Goal: Task Accomplishment & Management: Use online tool/utility

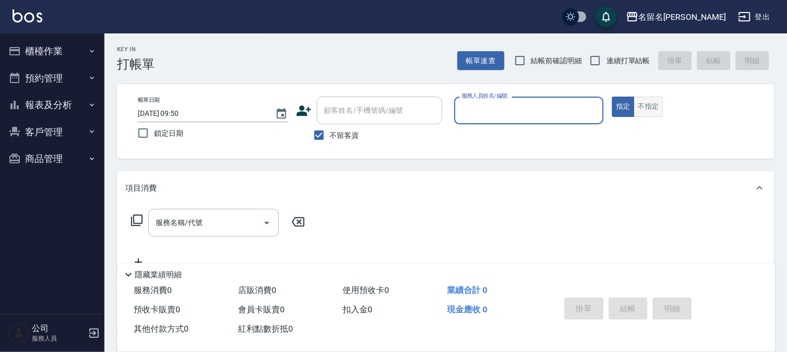
click at [647, 104] on button "不指定" at bounding box center [648, 107] width 29 height 20
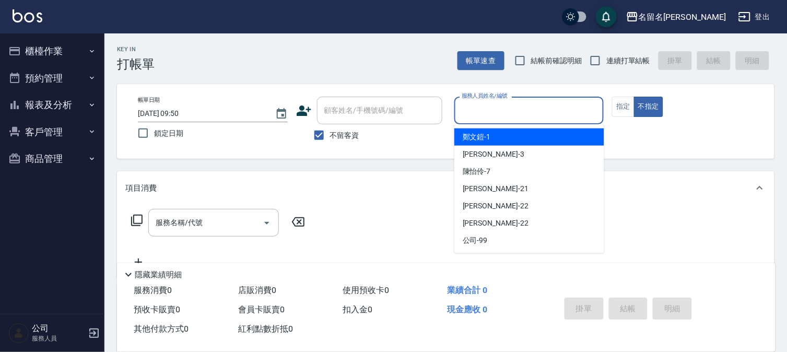
click at [562, 115] on input "服務人員姓名/編號" at bounding box center [529, 110] width 140 height 18
type input "陳怡伶-7"
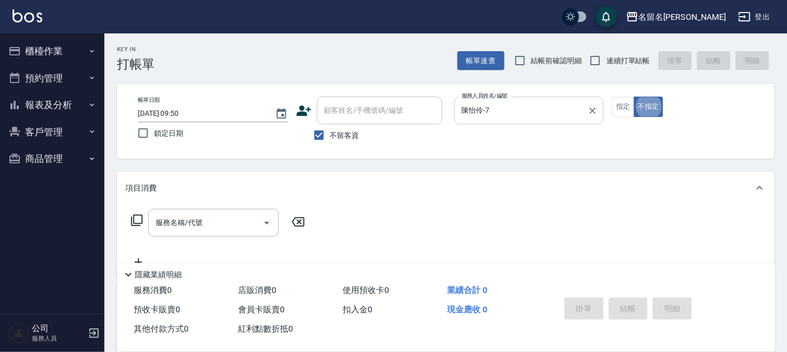
type button "false"
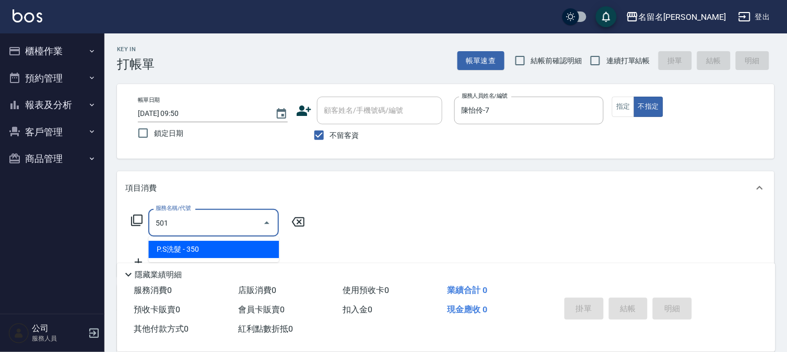
type input "P.S洗髮(501)"
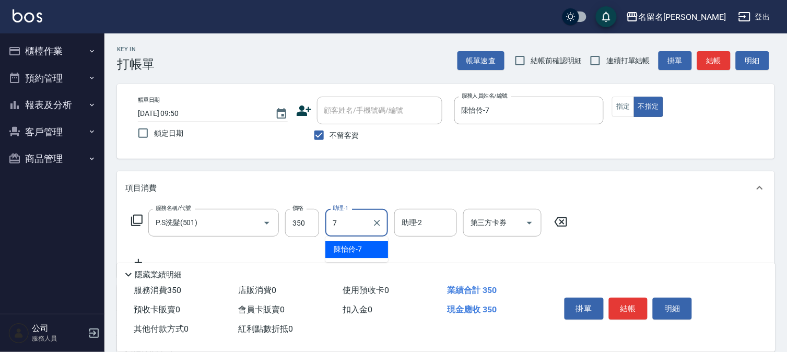
type input "陳怡伶-7"
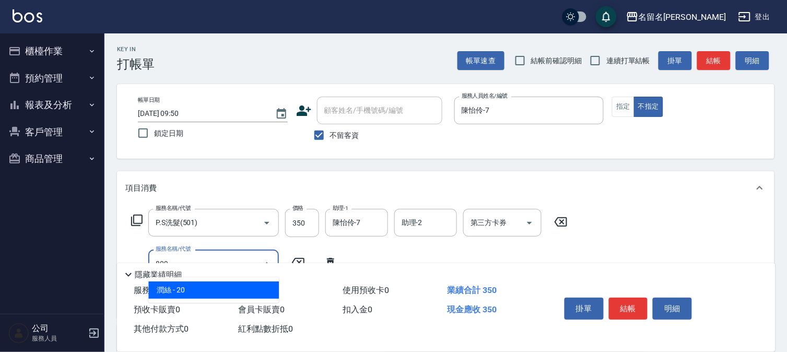
type input "[PERSON_NAME](809)"
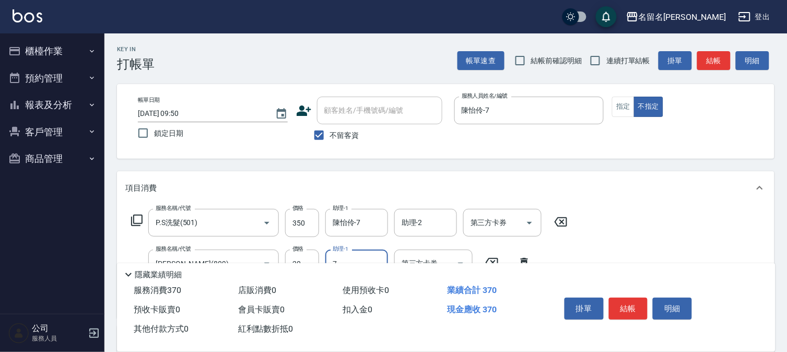
type input "陳怡伶-7"
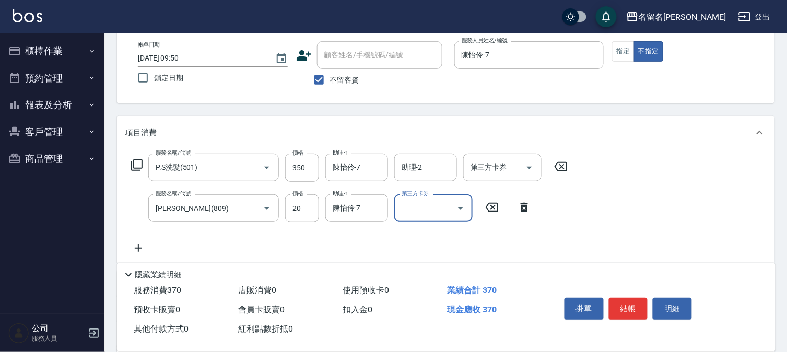
scroll to position [116, 0]
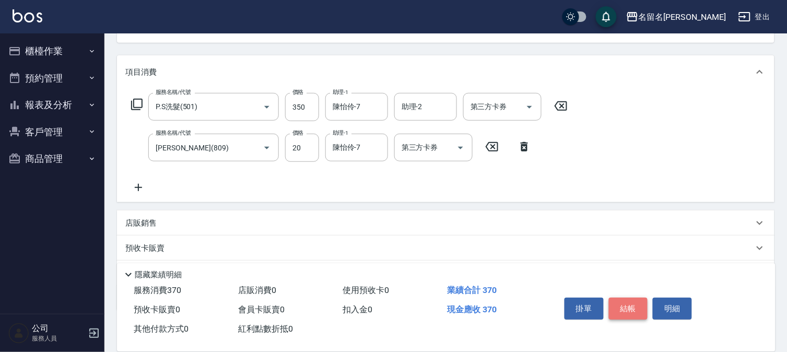
click at [614, 305] on button "結帳" at bounding box center [628, 309] width 39 height 22
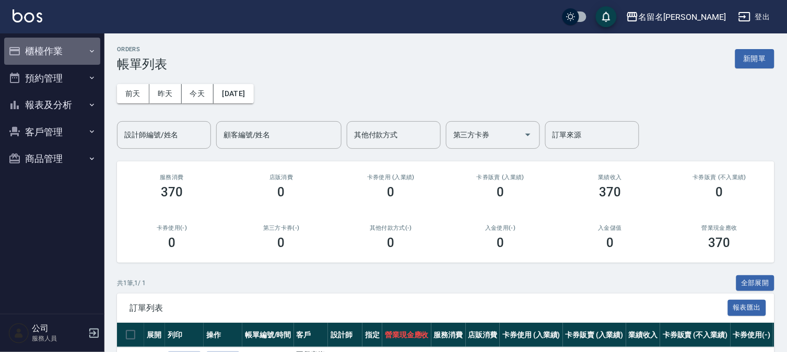
click at [39, 53] on button "櫃檯作業" at bounding box center [52, 51] width 96 height 27
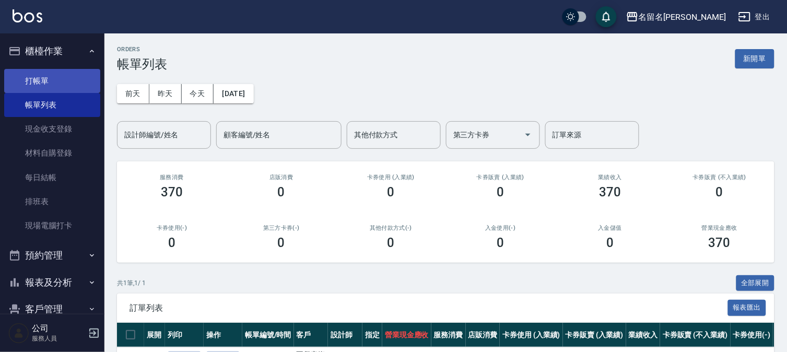
click at [48, 81] on link "打帳單" at bounding box center [52, 81] width 96 height 24
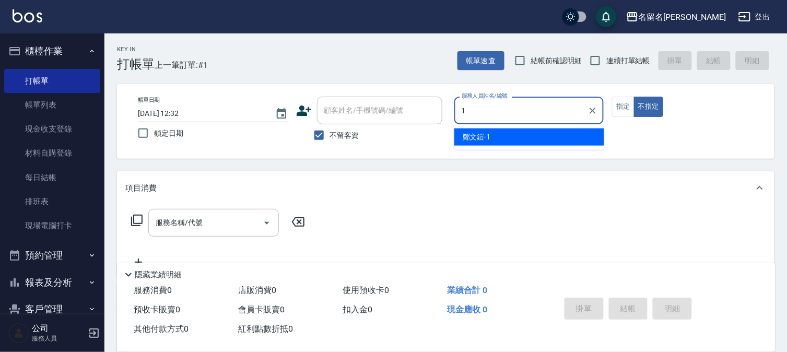
type input "[PERSON_NAME]-1"
type button "false"
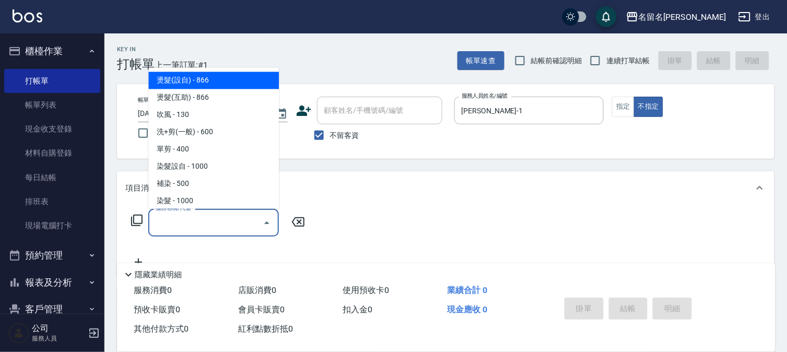
click at [194, 227] on input "服務名稱/代號" at bounding box center [205, 223] width 105 height 18
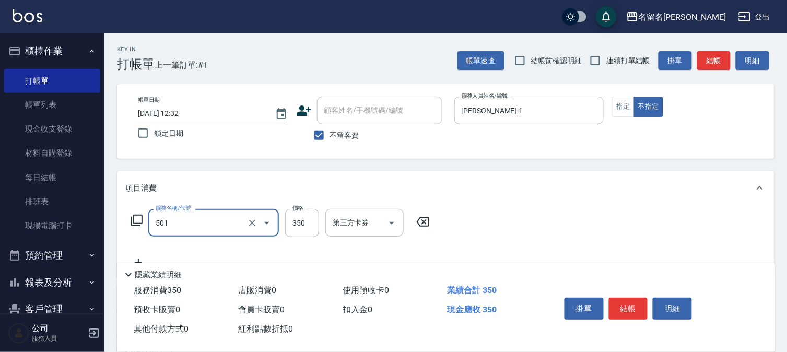
type input "P.S洗髮(501)"
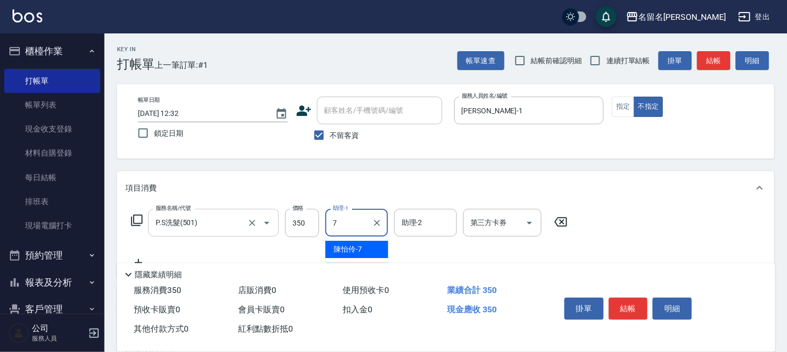
type input "陳怡伶-7"
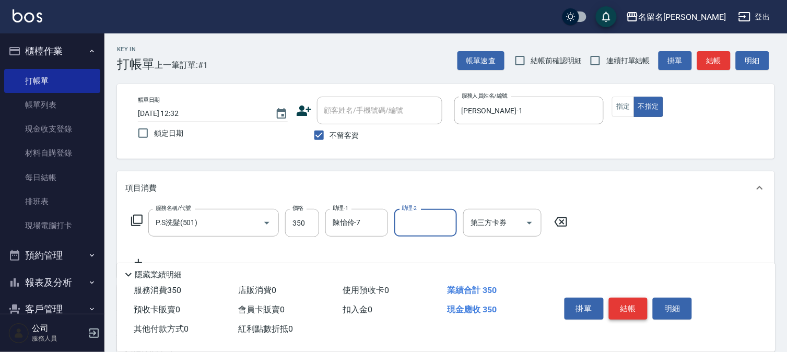
click at [625, 310] on button "結帳" at bounding box center [628, 309] width 39 height 22
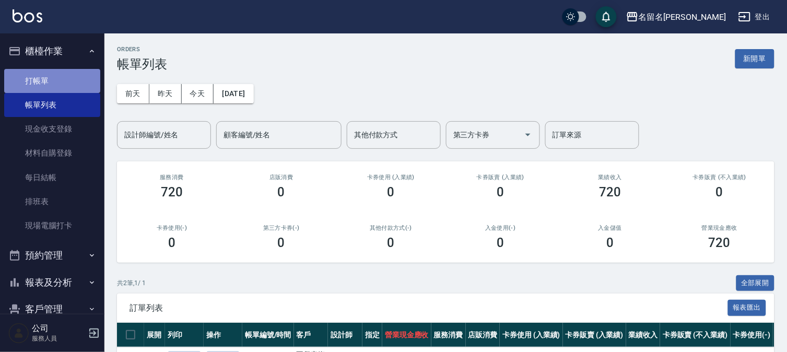
click at [69, 81] on link "打帳單" at bounding box center [52, 81] width 96 height 24
